Goal: Task Accomplishment & Management: Manage account settings

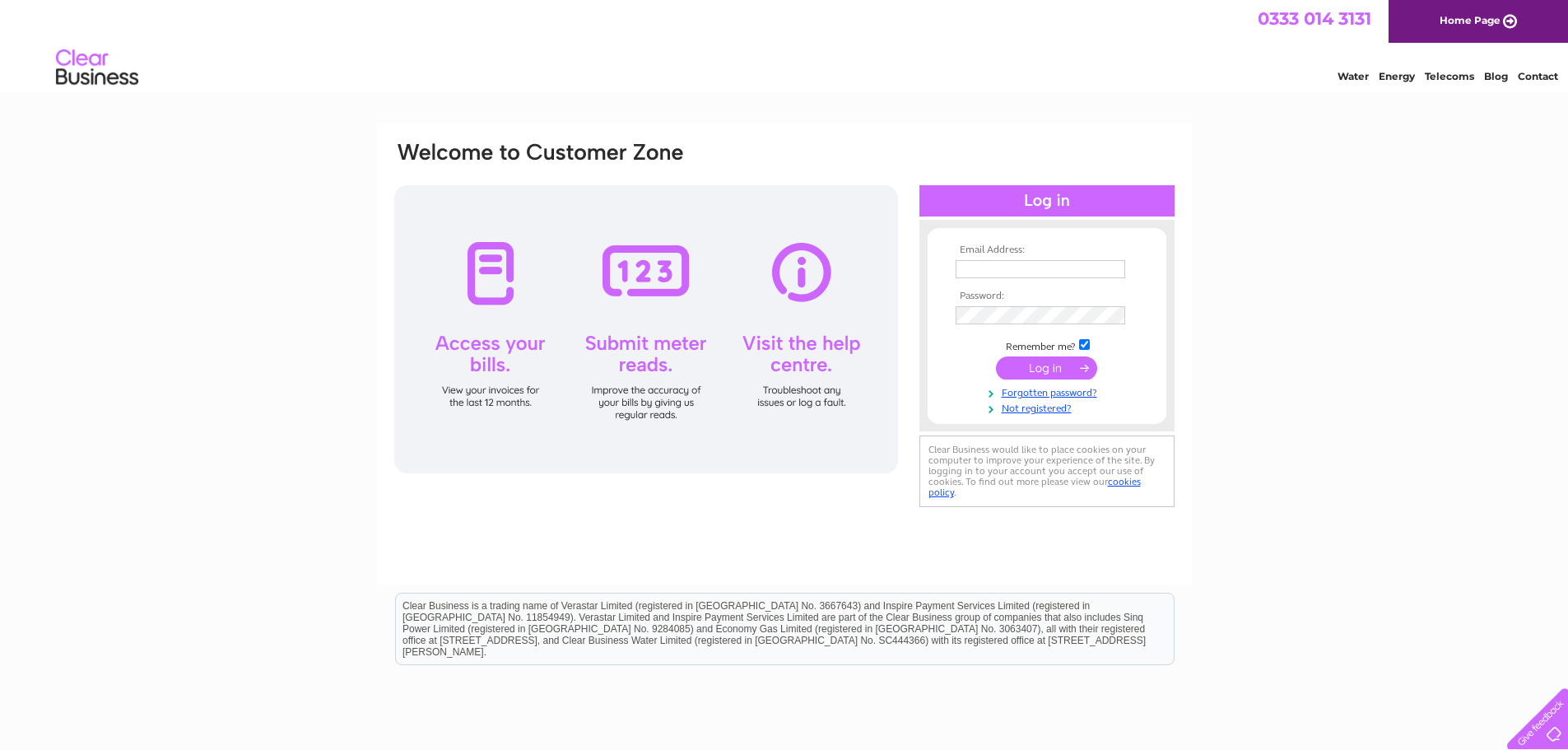
type input "keith.craigie@jsmart.co.uk"
click at [1028, 365] on input "submit" at bounding box center [1046, 368] width 101 height 23
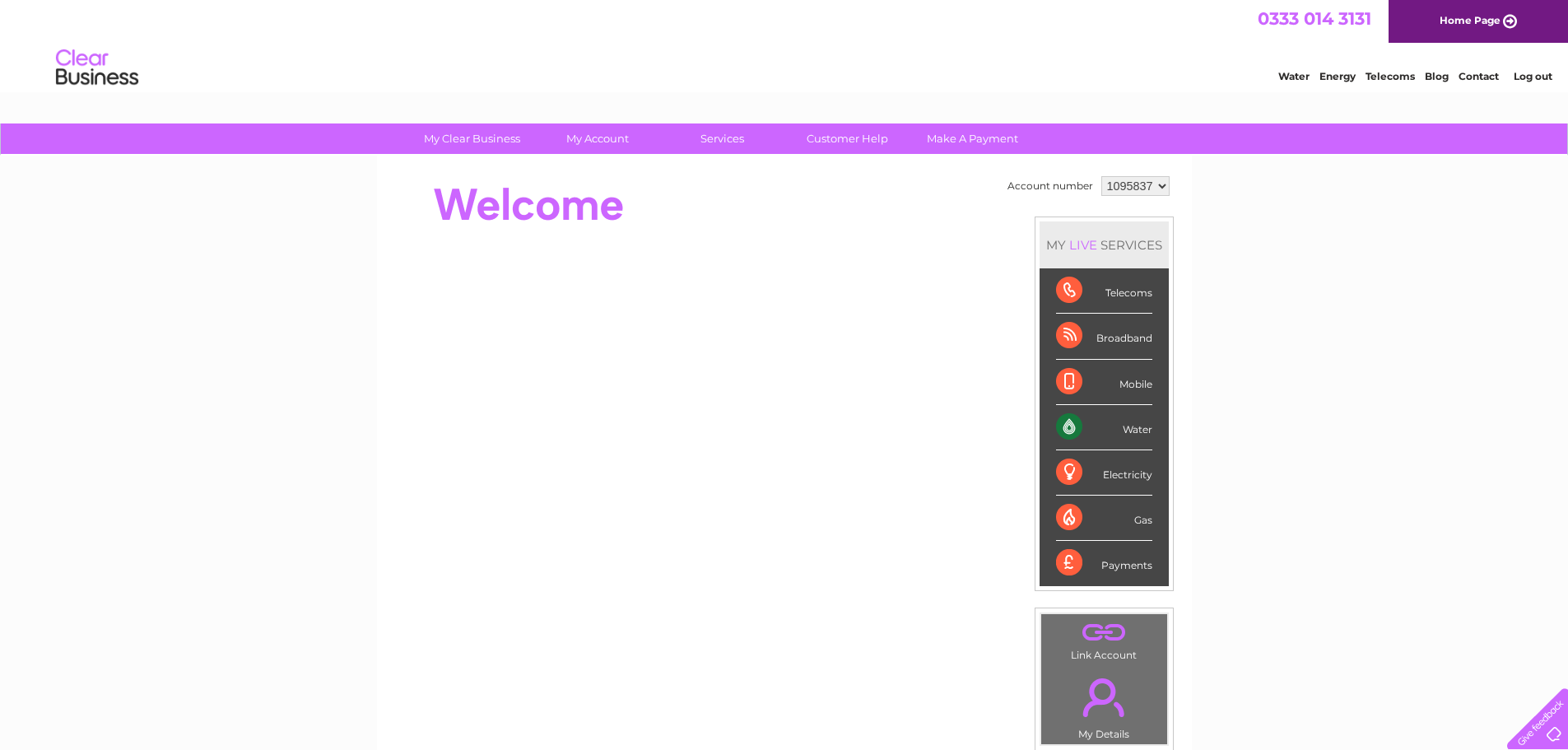
click at [1159, 185] on select "1095837 1095839 1095840 1095841 1095842 1095843 1095844 1095847" at bounding box center [1136, 186] width 69 height 19
select select "1095842"
click at [1101, 176] on select "1095837 1095839 1095840 1095841 1095842 1095843 1095844 1095847" at bounding box center [1136, 186] width 69 height 19
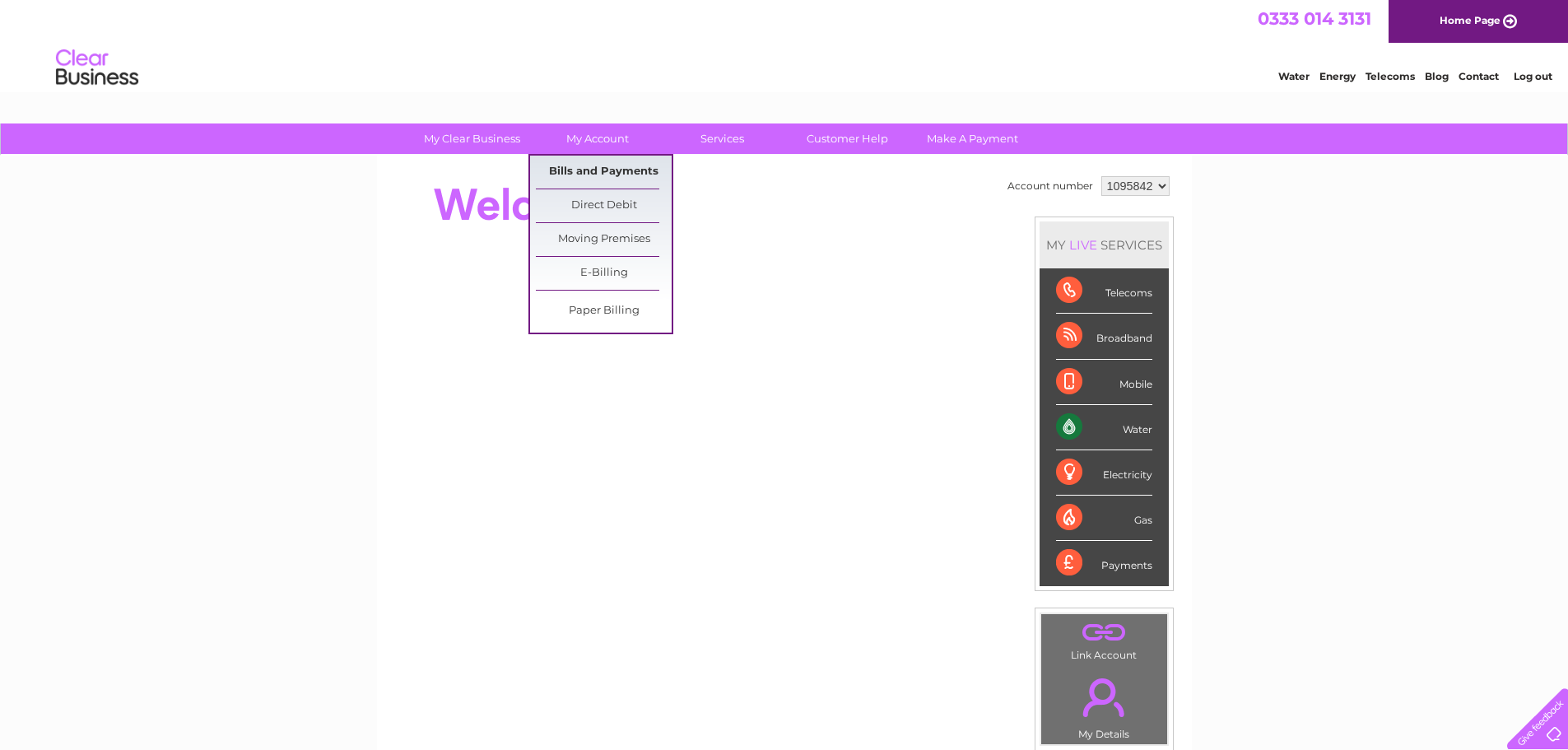
click at [587, 170] on link "Bills and Payments" at bounding box center [604, 172] width 136 height 33
click at [601, 166] on link "Bills and Payments" at bounding box center [604, 172] width 136 height 33
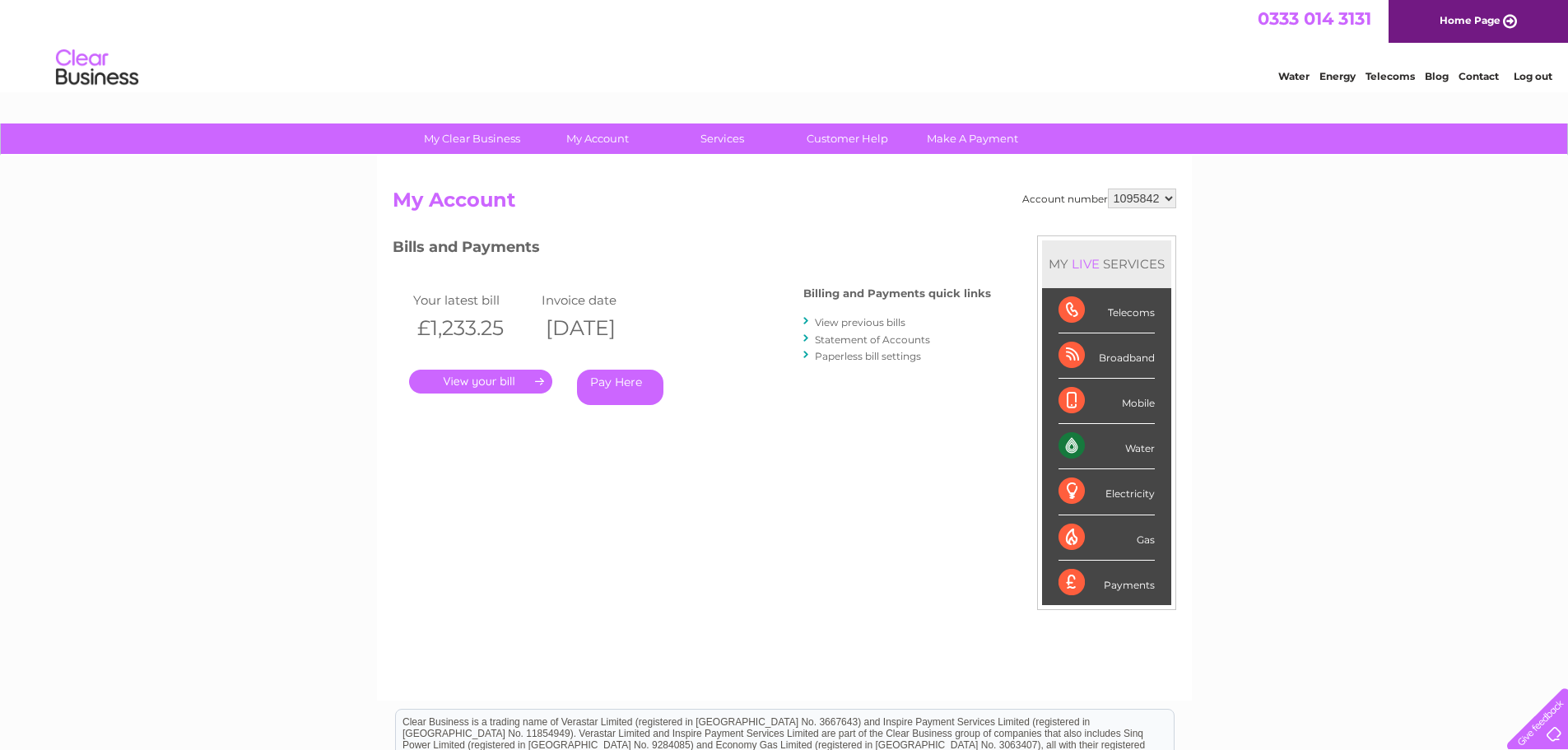
click at [506, 379] on link "." at bounding box center [481, 381] width 144 height 24
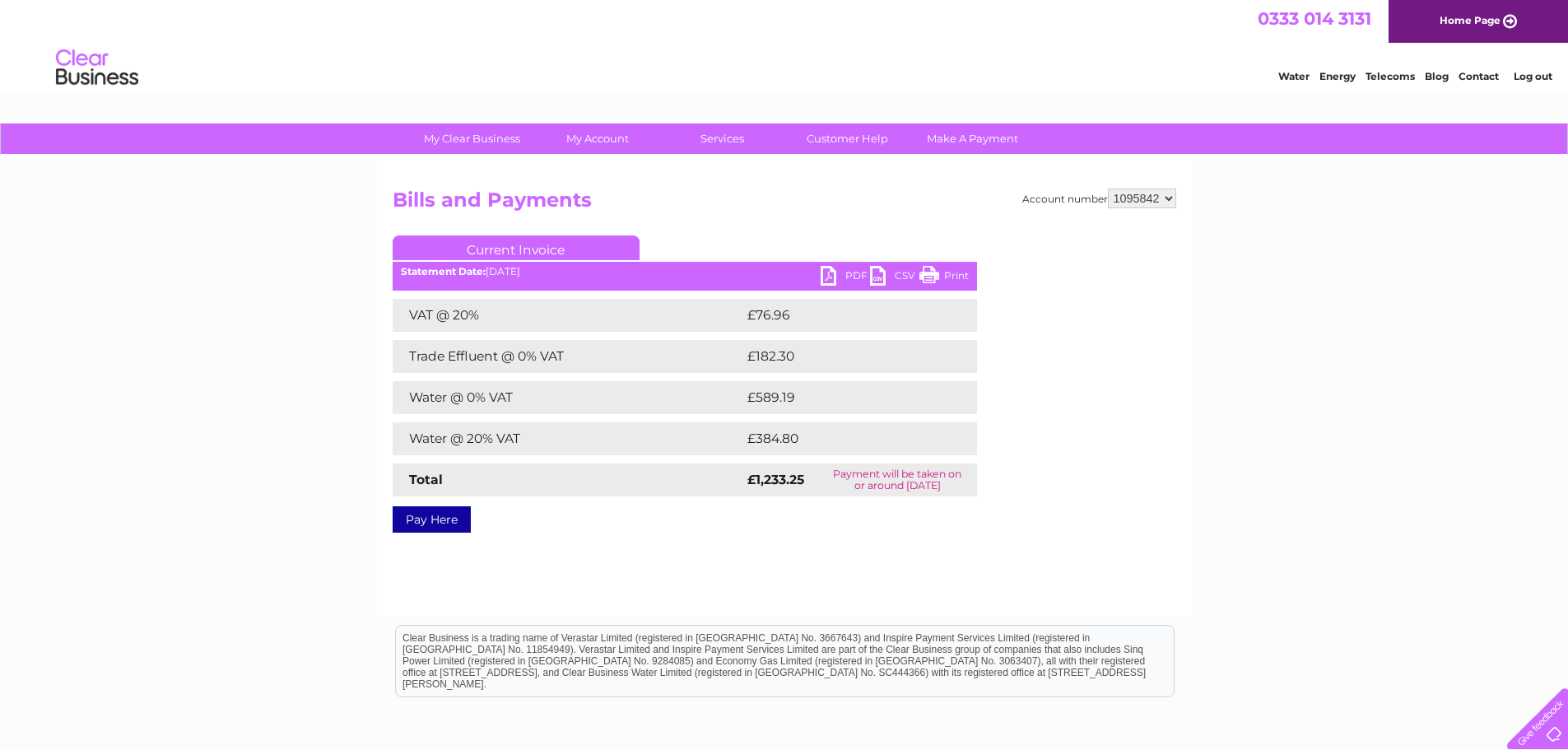
click at [850, 273] on link "PDF" at bounding box center [845, 277] width 49 height 24
